Goal: Task Accomplishment & Management: Manage account settings

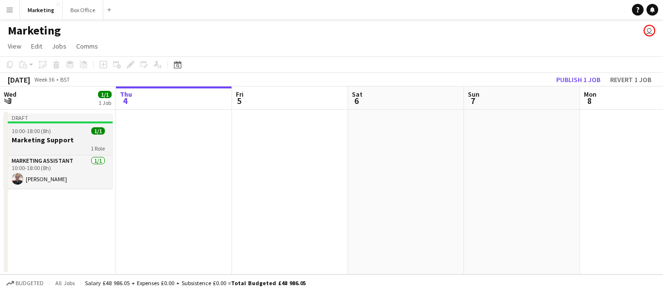
click at [30, 138] on h3 "Marketing Support" at bounding box center [58, 139] width 109 height 9
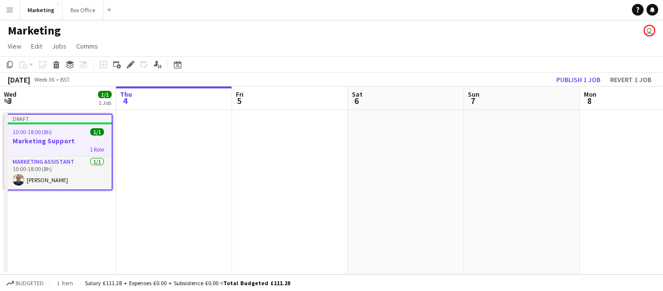
click at [163, 183] on app-date-cell at bounding box center [174, 192] width 116 height 165
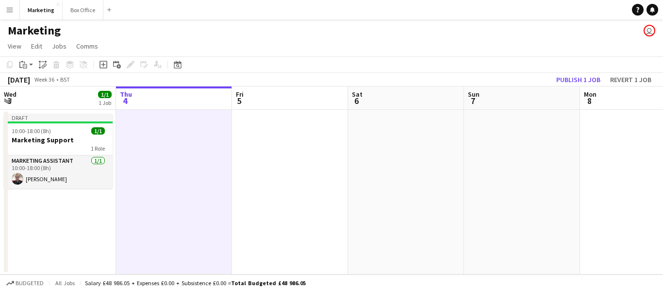
scroll to position [0, 232]
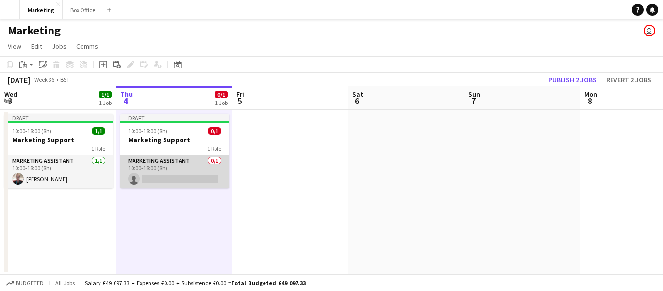
click at [151, 166] on app-card-role "Marketing Assistant 0/1 10:00-18:00 (8h) single-neutral-actions" at bounding box center [174, 171] width 109 height 33
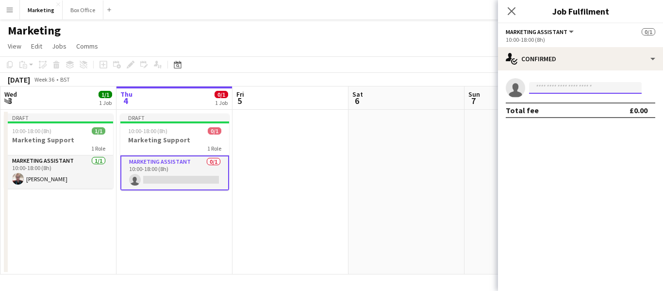
click at [546, 93] on input at bounding box center [585, 88] width 113 height 12
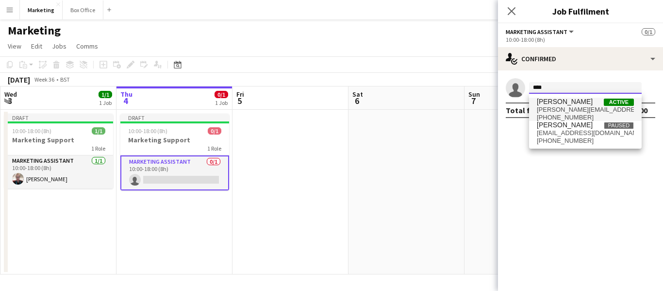
type input "****"
click at [567, 103] on span "[PERSON_NAME]" at bounding box center [565, 102] width 56 height 8
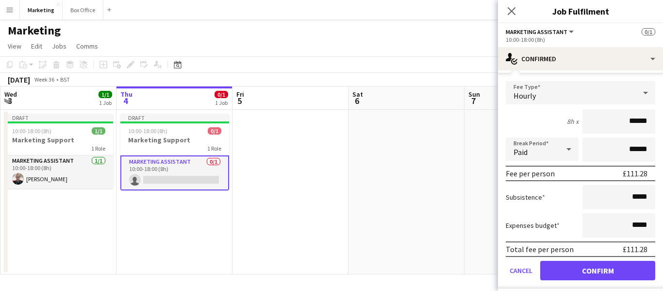
scroll to position [55, 0]
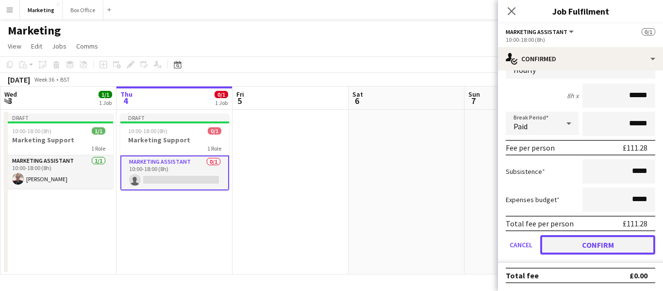
click at [595, 244] on button "Confirm" at bounding box center [597, 244] width 115 height 19
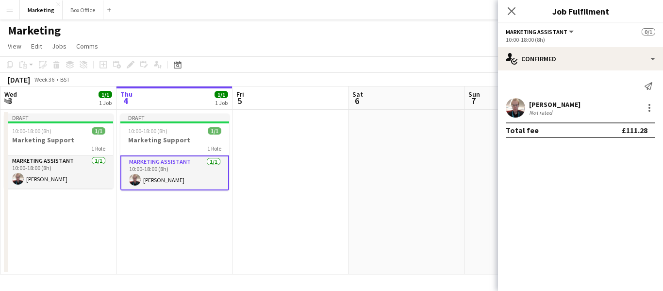
scroll to position [0, 0]
click at [509, 12] on icon "Close pop-in" at bounding box center [511, 10] width 9 height 9
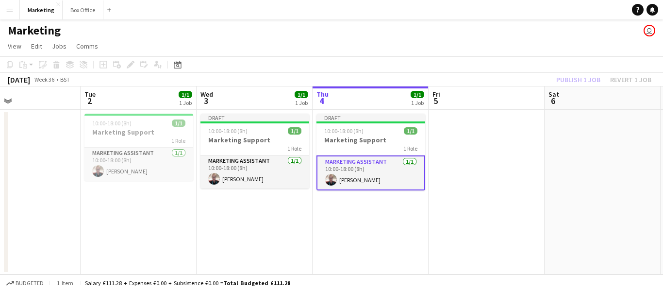
scroll to position [0, 266]
drag, startPoint x: 185, startPoint y: 248, endPoint x: 382, endPoint y: 205, distance: 201.7
click at [382, 205] on app-calendar-viewport "Sat 30 Sun 31 Mon 1 Tue 2 1/1 1 Job Wed 3 1/1 1 Job Thu 4 1/1 1 Job Fri 5 Sat 6…" at bounding box center [331, 180] width 663 height 188
click at [247, 227] on app-date-cell "Draft 10:00-18:00 (8h) 1/1 Marketing Support 1 Role Marketing Assistant [DATE] …" at bounding box center [256, 192] width 116 height 165
